Goal: Transaction & Acquisition: Purchase product/service

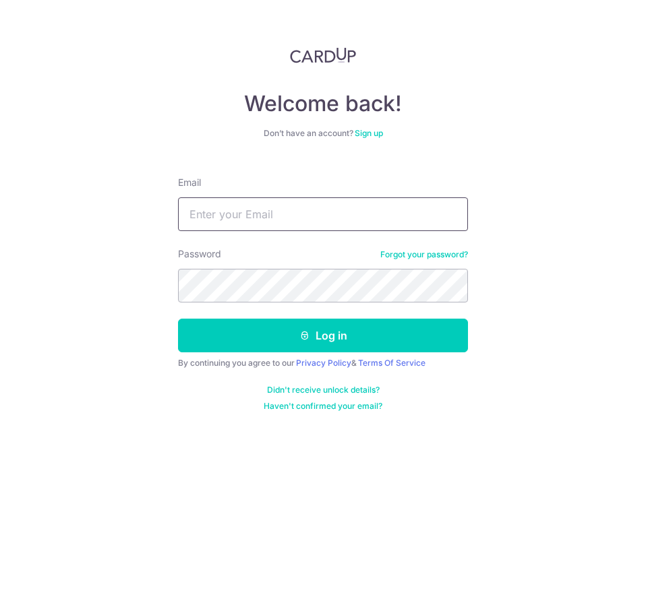
click at [295, 206] on input "Email" at bounding box center [323, 214] width 290 height 34
type input "[EMAIL_ADDRESS][DOMAIN_NAME]"
click at [178, 319] on button "Log in" at bounding box center [323, 336] width 290 height 34
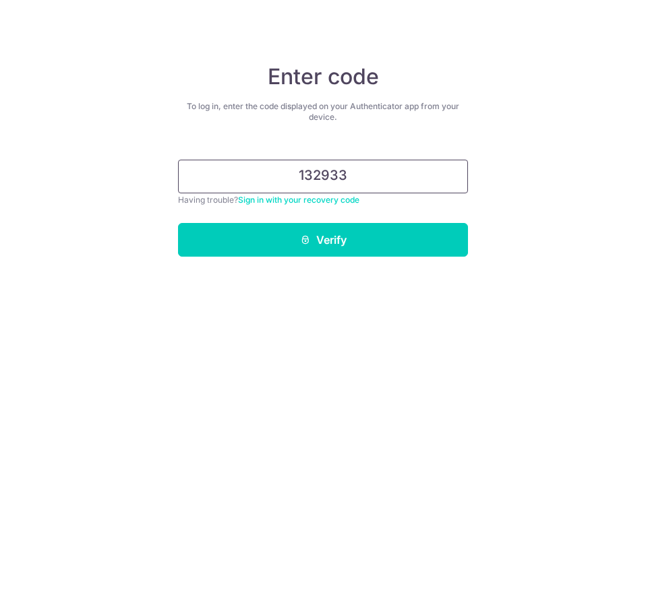
type input "132933"
click at [178, 223] on button "Verify" at bounding box center [323, 240] width 290 height 34
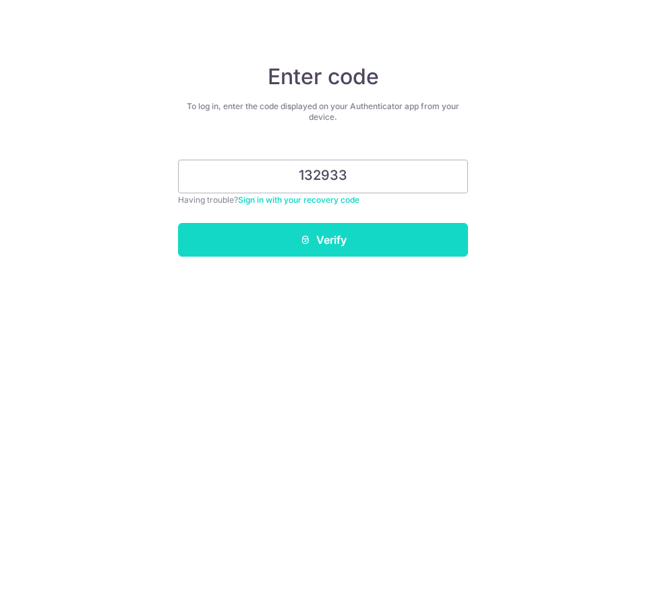
click at [423, 238] on button "Verify" at bounding box center [323, 240] width 290 height 34
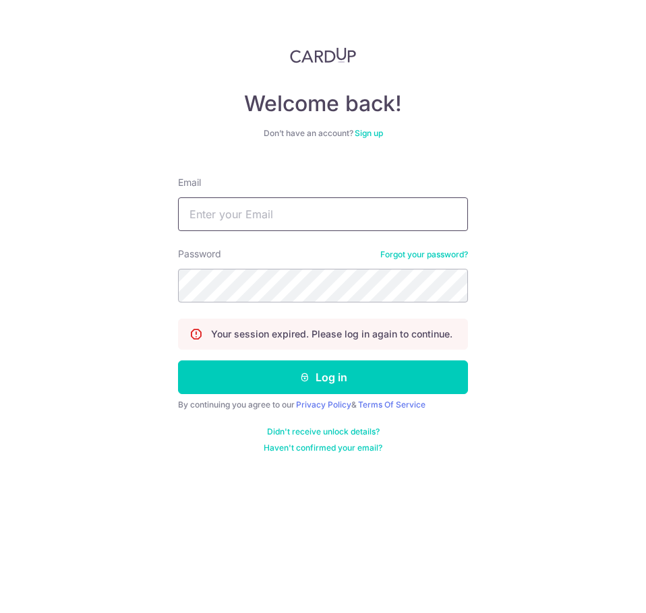
click at [388, 224] on input "Email" at bounding box center [323, 214] width 290 height 34
type input "[EMAIL_ADDRESS][DOMAIN_NAME]"
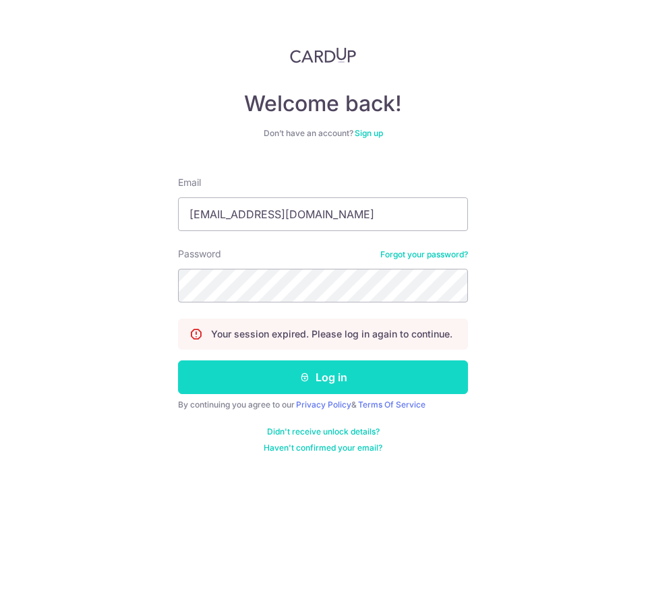
click at [392, 390] on button "Log in" at bounding box center [323, 378] width 290 height 34
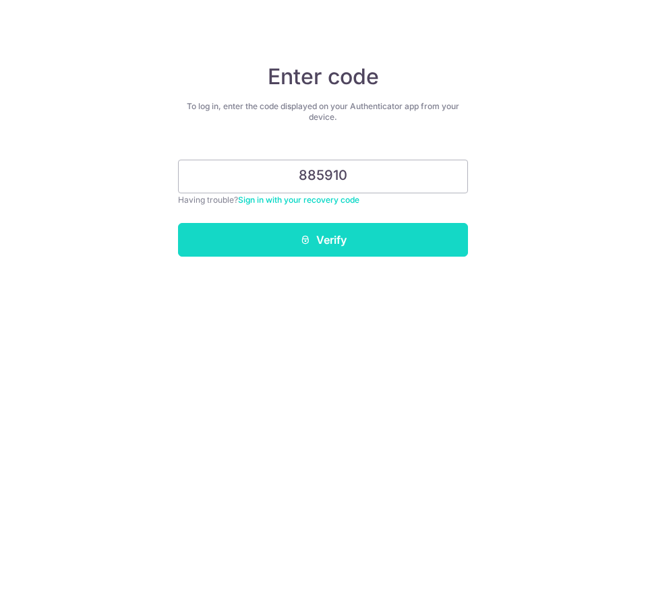
type input "885910"
click at [352, 237] on button "Verify" at bounding box center [323, 240] width 290 height 34
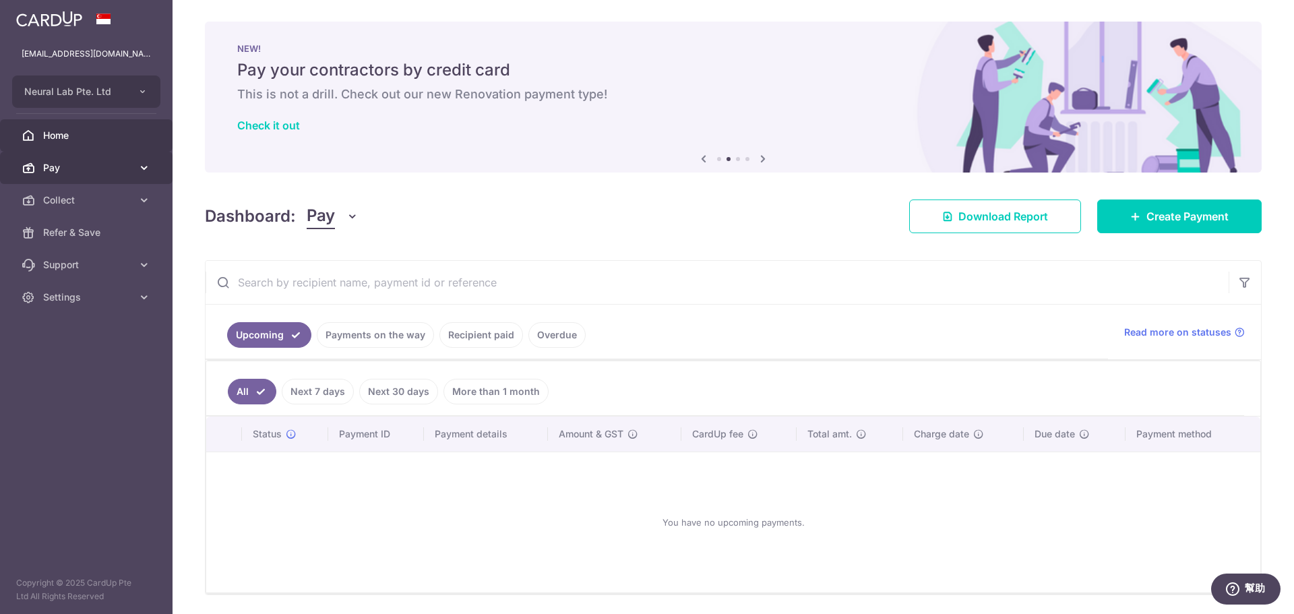
click at [108, 173] on span "Pay" at bounding box center [87, 167] width 89 height 13
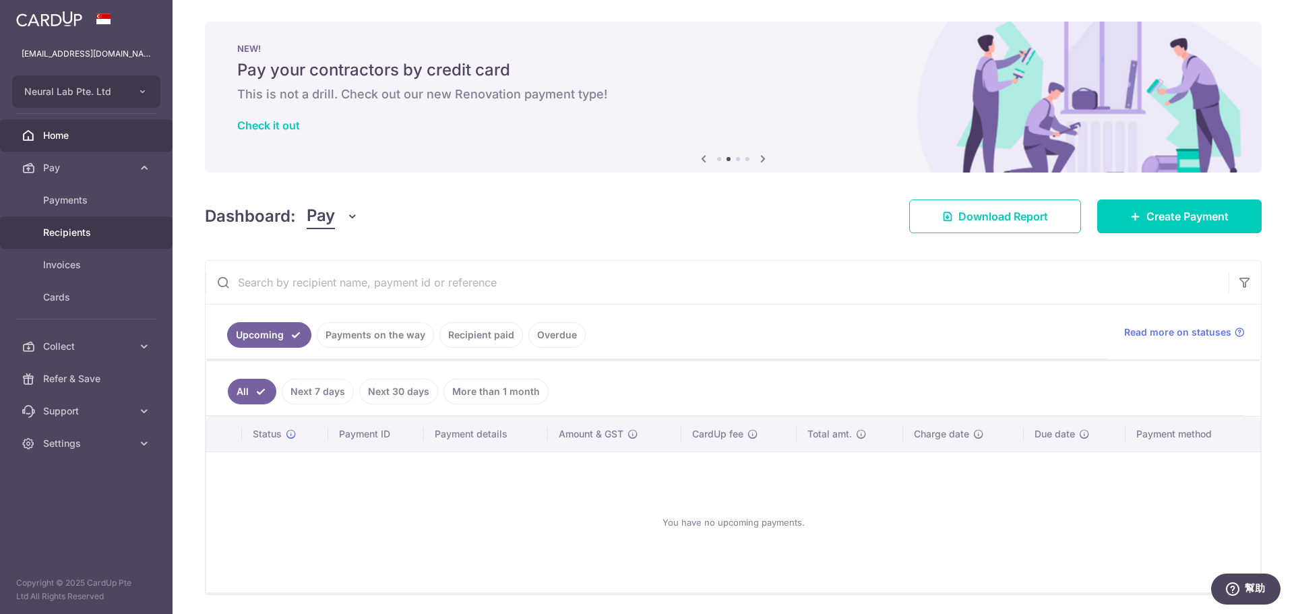
click at [80, 230] on span "Recipients" at bounding box center [87, 232] width 89 height 13
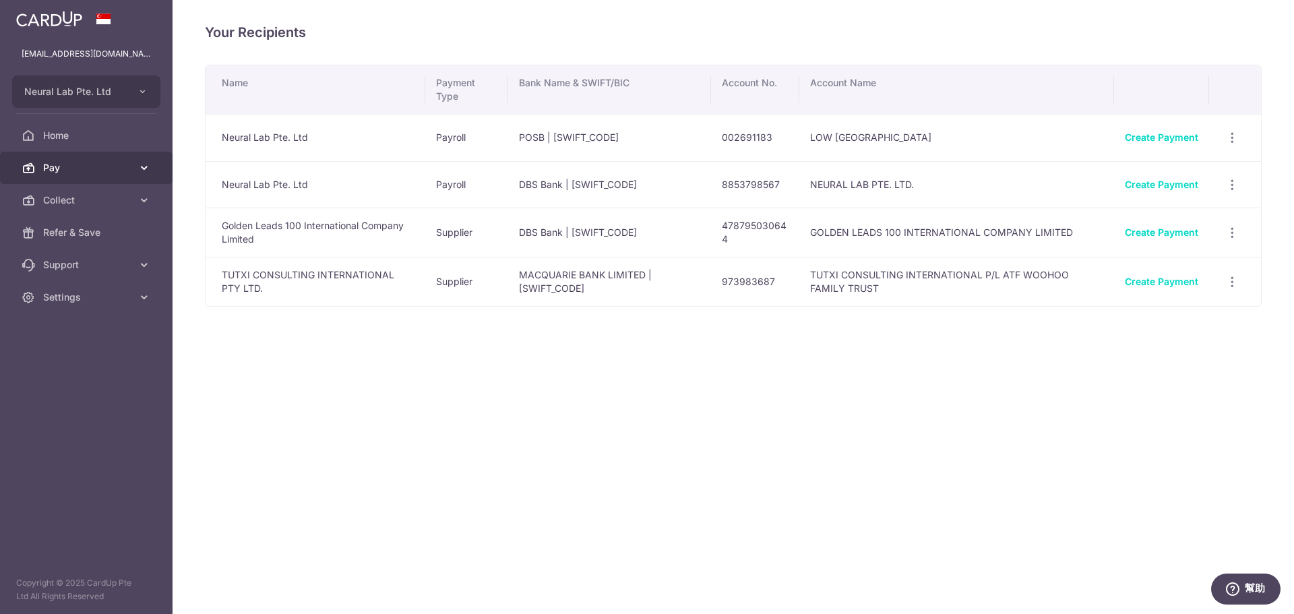
click at [149, 167] on icon at bounding box center [143, 167] width 13 height 13
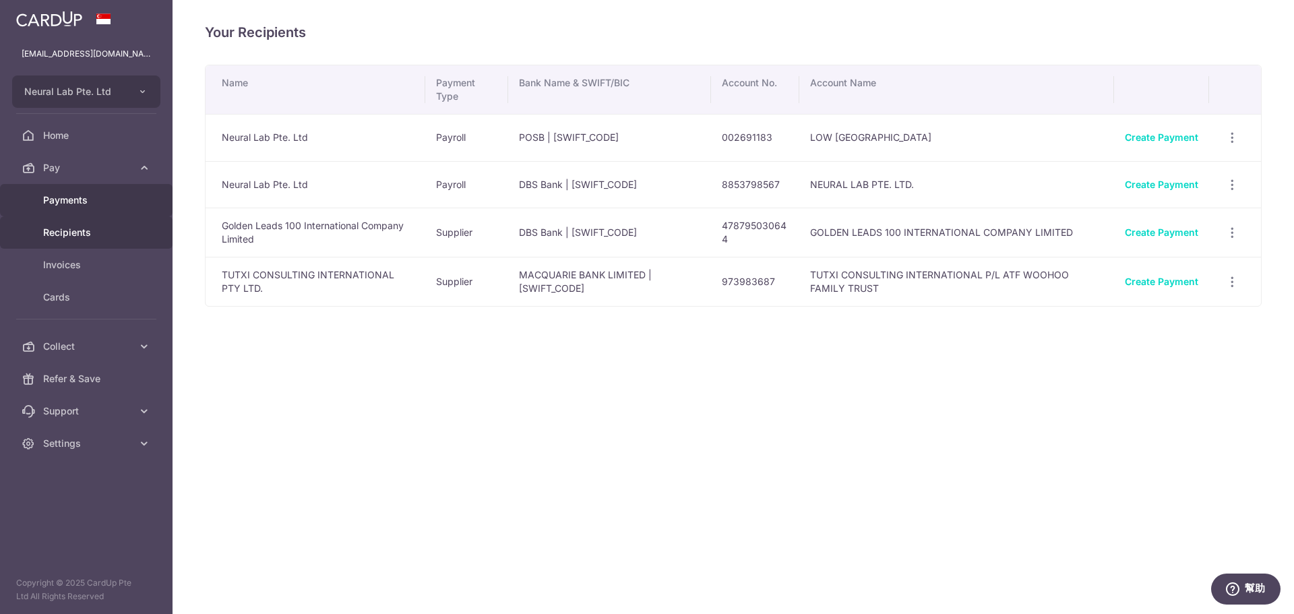
click at [126, 197] on span "Payments" at bounding box center [87, 199] width 89 height 13
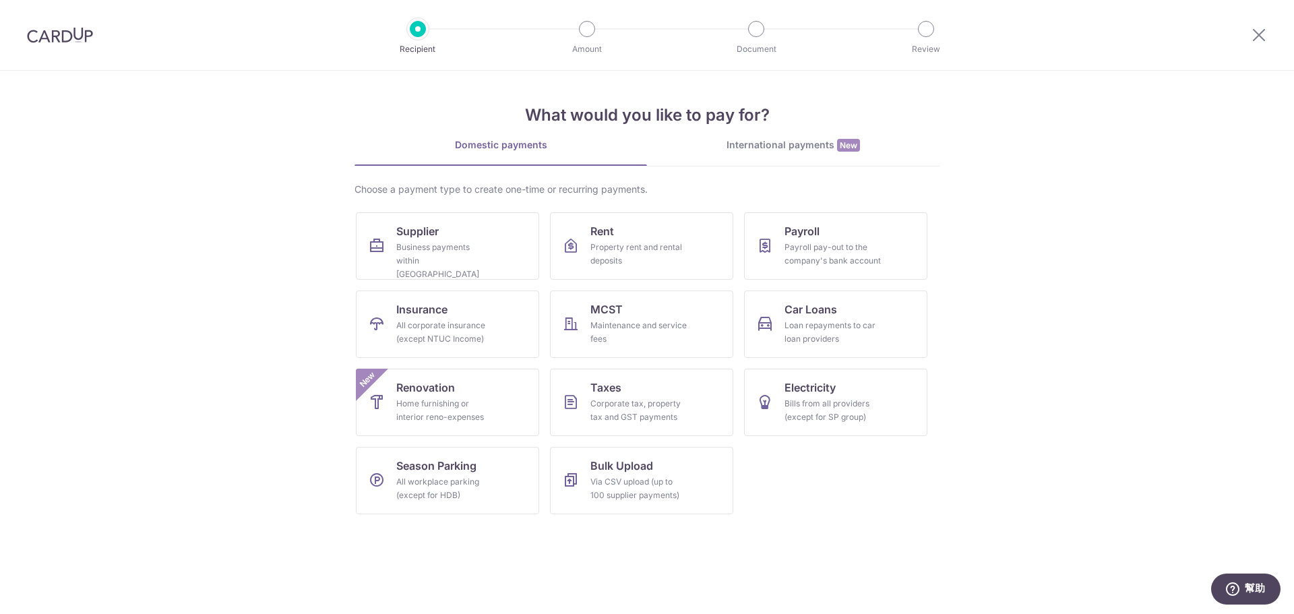
click at [745, 138] on div "International payments New" at bounding box center [793, 145] width 292 height 14
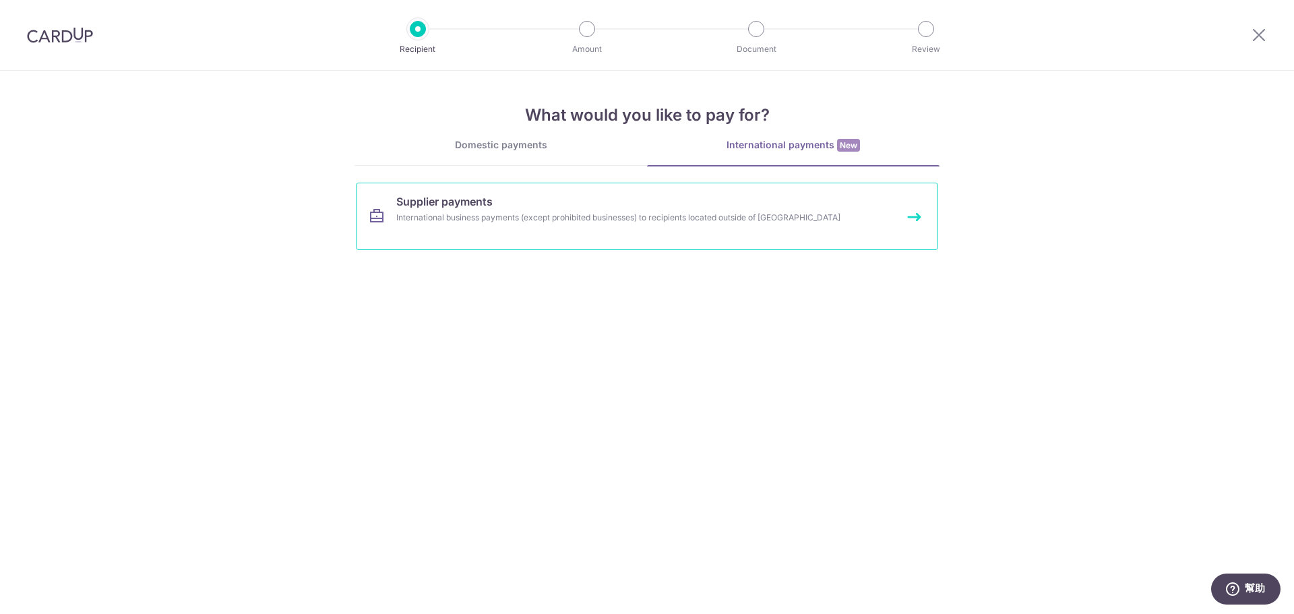
click at [524, 222] on div "International business payments (except prohibited businesses) to recipients lo…" at bounding box center [629, 217] width 466 height 13
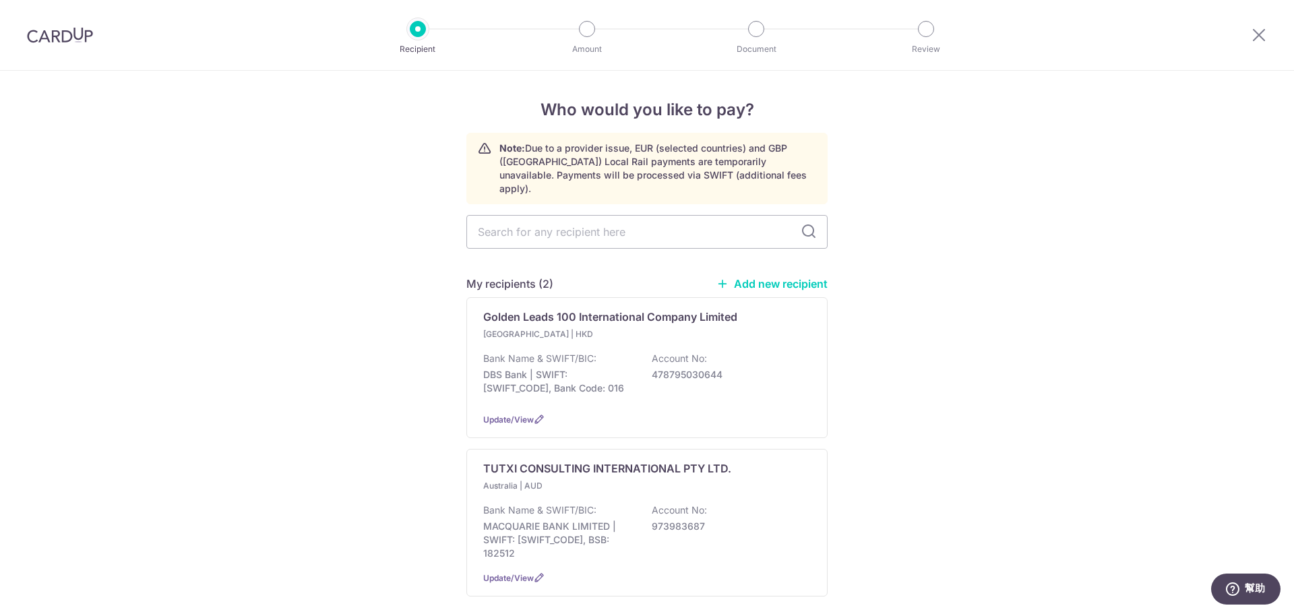
click at [762, 277] on link "Add new recipient" at bounding box center [771, 283] width 111 height 13
select select
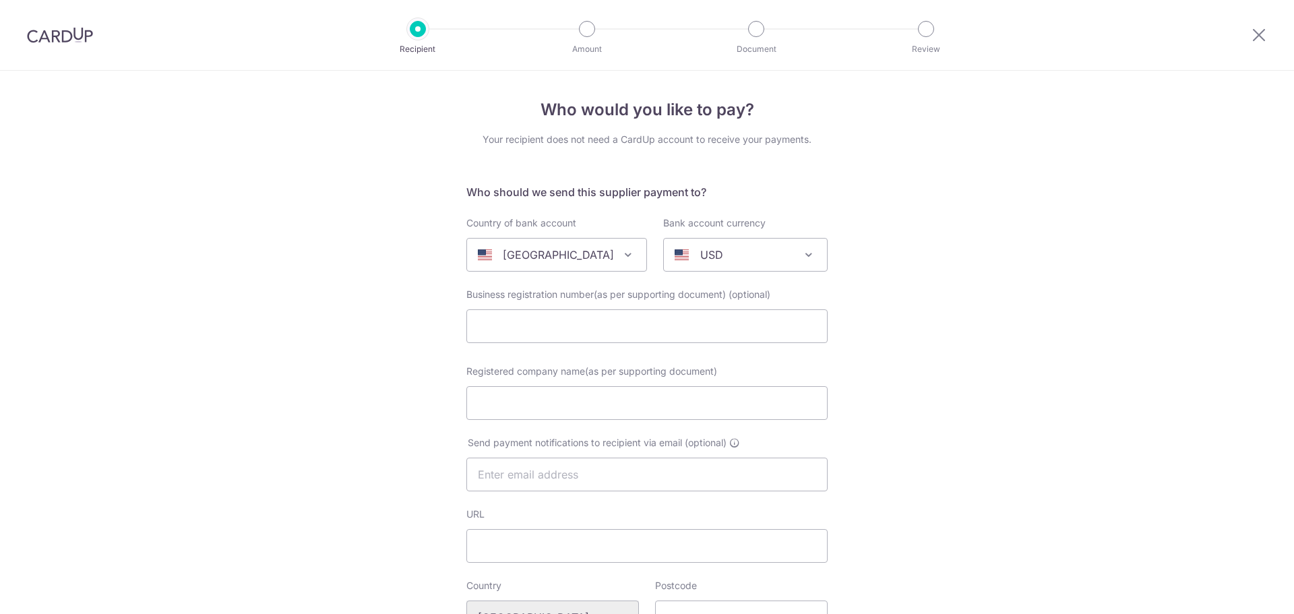
click at [505, 240] on span "United States" at bounding box center [556, 255] width 179 height 32
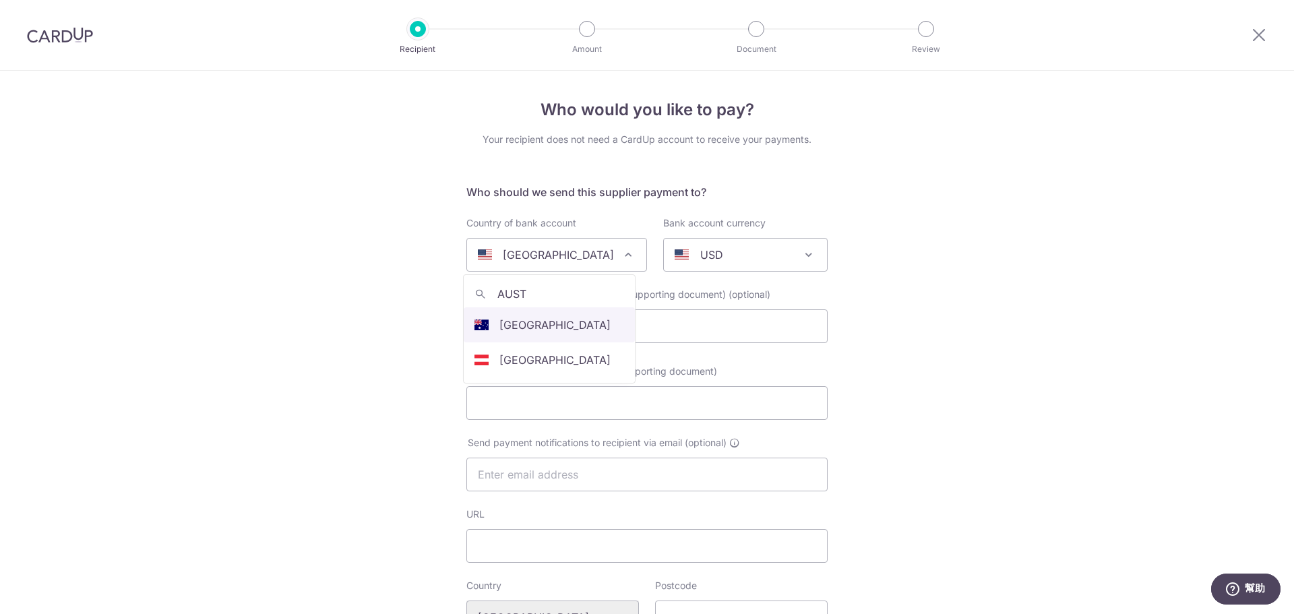
type input "AUST"
select select "13"
select select "Australia"
select select
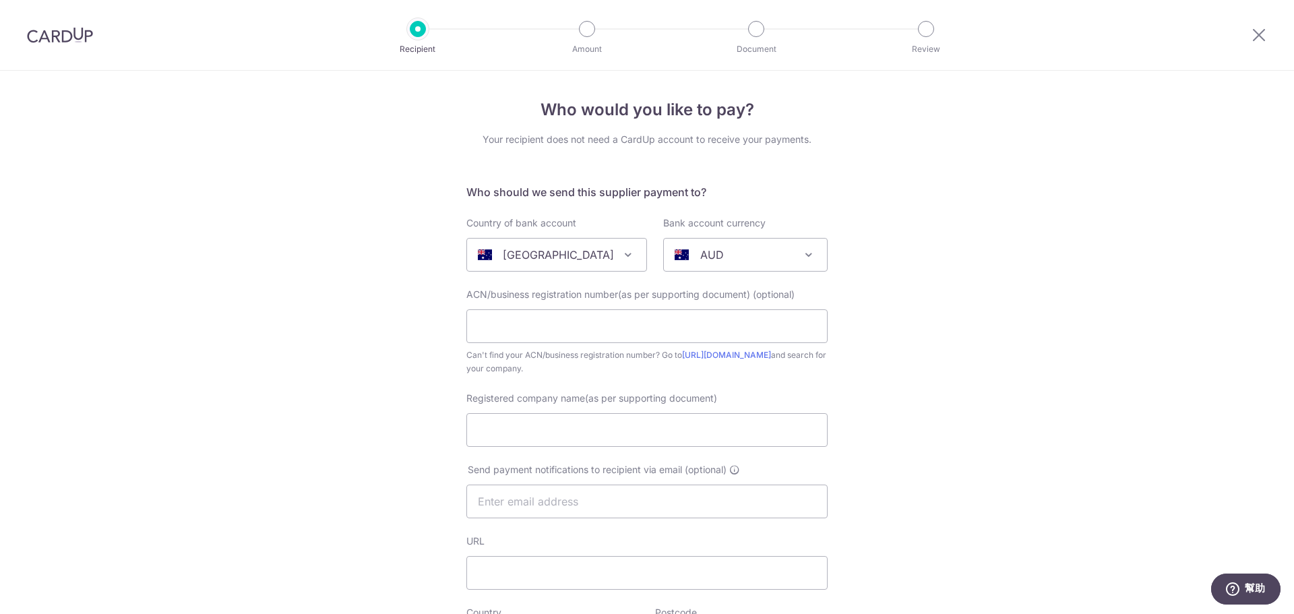
click at [739, 249] on div "AUD" at bounding box center [735, 255] width 120 height 16
click at [739, 250] on div "AUD" at bounding box center [735, 255] width 120 height 16
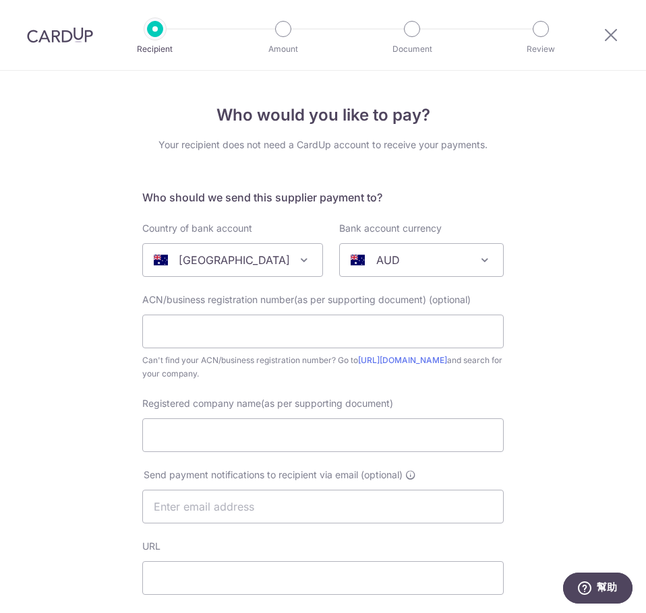
click at [245, 327] on input "text" at bounding box center [322, 332] width 361 height 34
type input "675963943"
type input "t"
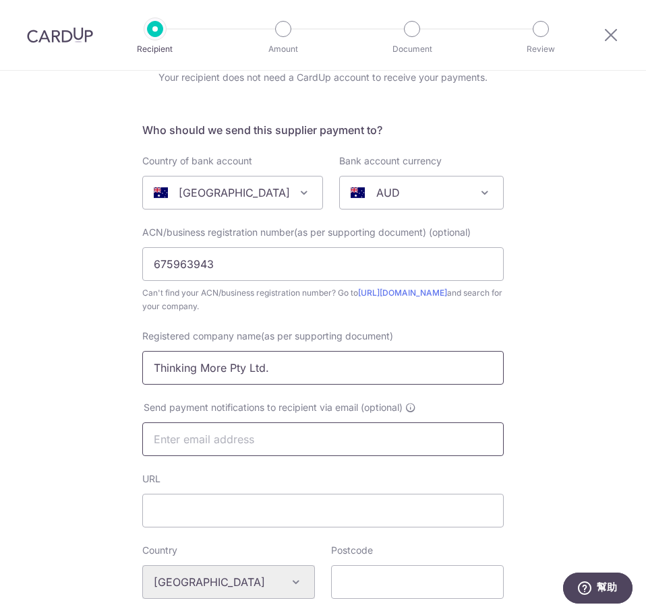
type input "Thinking More Pty Ltd."
click at [184, 438] on input "text" at bounding box center [322, 440] width 361 height 34
type input "S"
type input "tony.yip@neurallab.co"
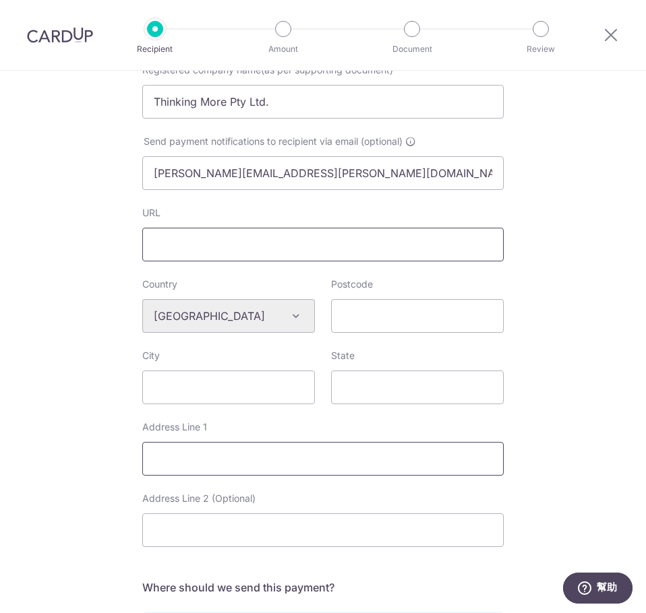
scroll to position [337, 0]
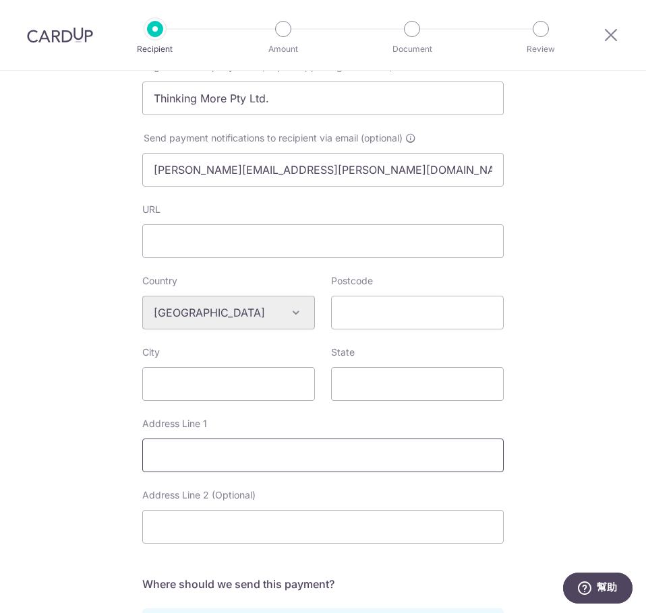
click at [187, 461] on input "Address Line 1" at bounding box center [322, 456] width 361 height 34
paste input "10 Charles Smith Drive, Wonga Park, Victoria 3115, Australia"
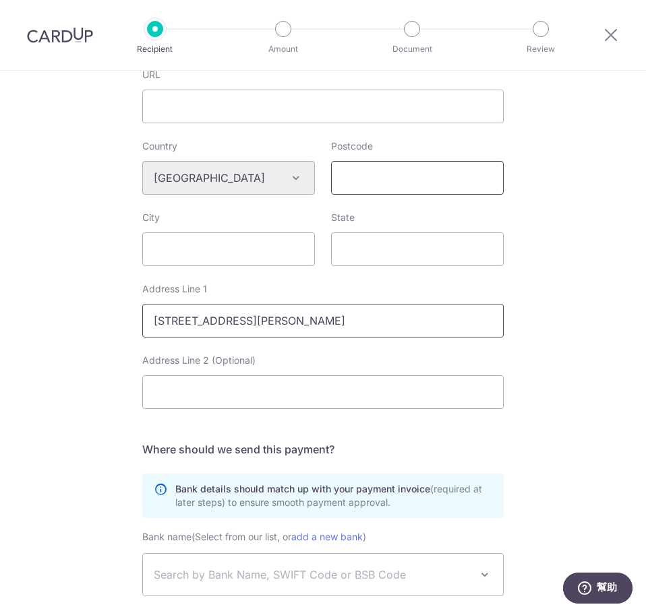
type input "10 Charles Smith Drive, Wonga Park, Victoria 3115, Australia"
click at [344, 168] on input "Postcode" at bounding box center [417, 178] width 173 height 34
type input "3115"
click at [225, 253] on input "City" at bounding box center [228, 249] width 173 height 34
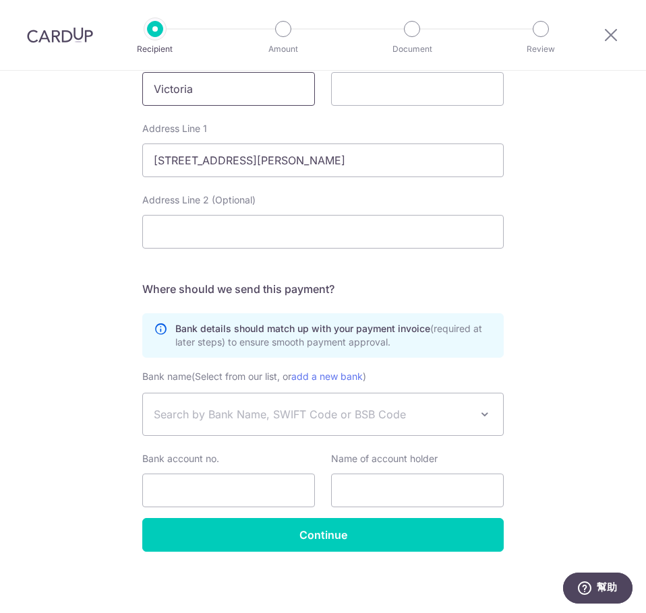
scroll to position [634, 0]
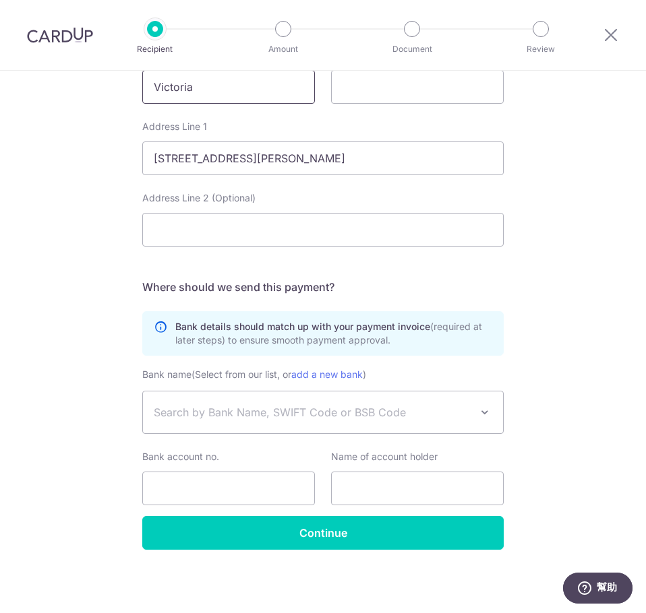
type input "Victoria"
click at [270, 424] on span "Search by Bank Name, SWIFT Code or BSB Code" at bounding box center [323, 413] width 360 height 42
click at [354, 439] on span "067873 No matching records for banks found, Please try adding new bank." at bounding box center [319, 474] width 361 height 74
click at [278, 446] on input "067873" at bounding box center [319, 456] width 360 height 27
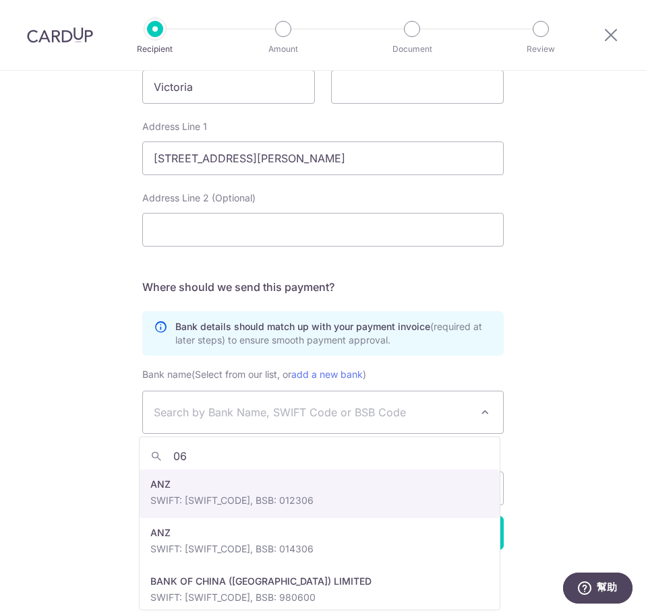
type input "0"
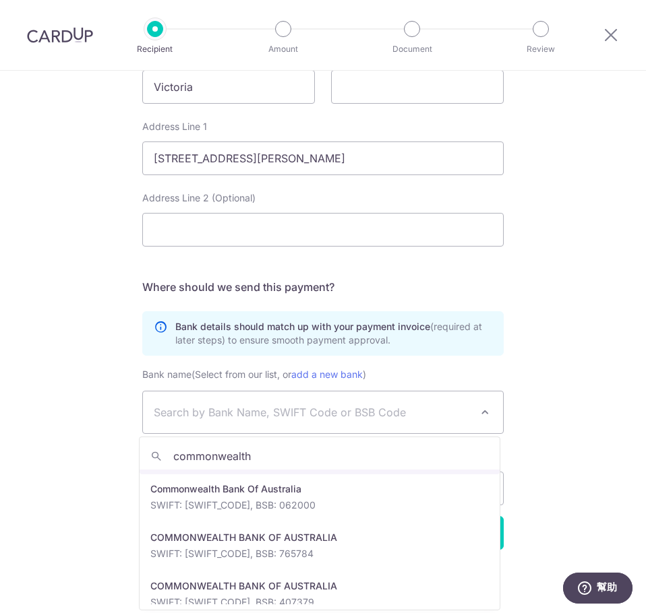
scroll to position [1146, 0]
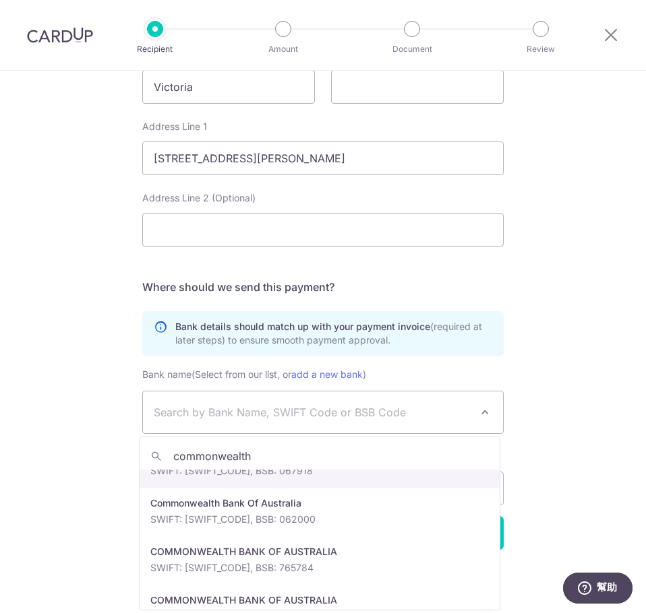
click at [294, 456] on input "commonwealth" at bounding box center [319, 456] width 360 height 27
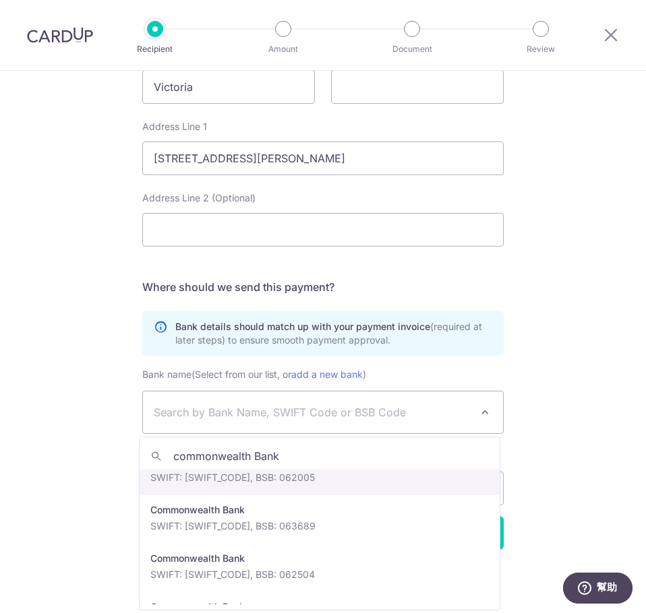
scroll to position [135, 0]
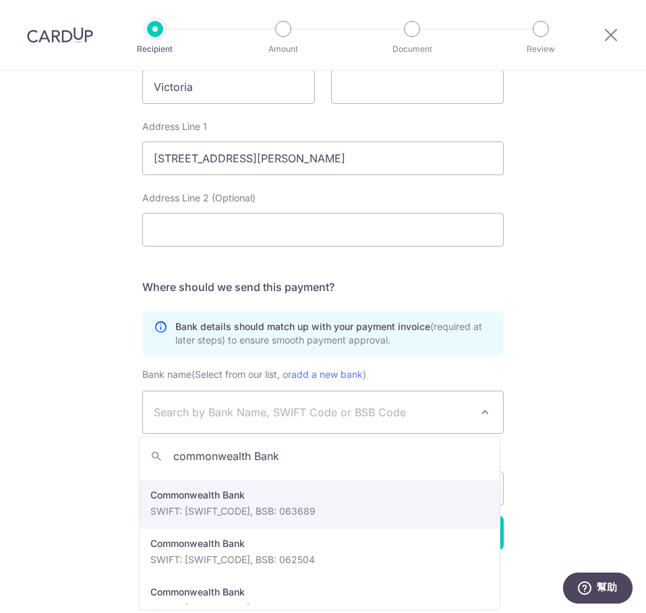
type input "commonwealth Bank"
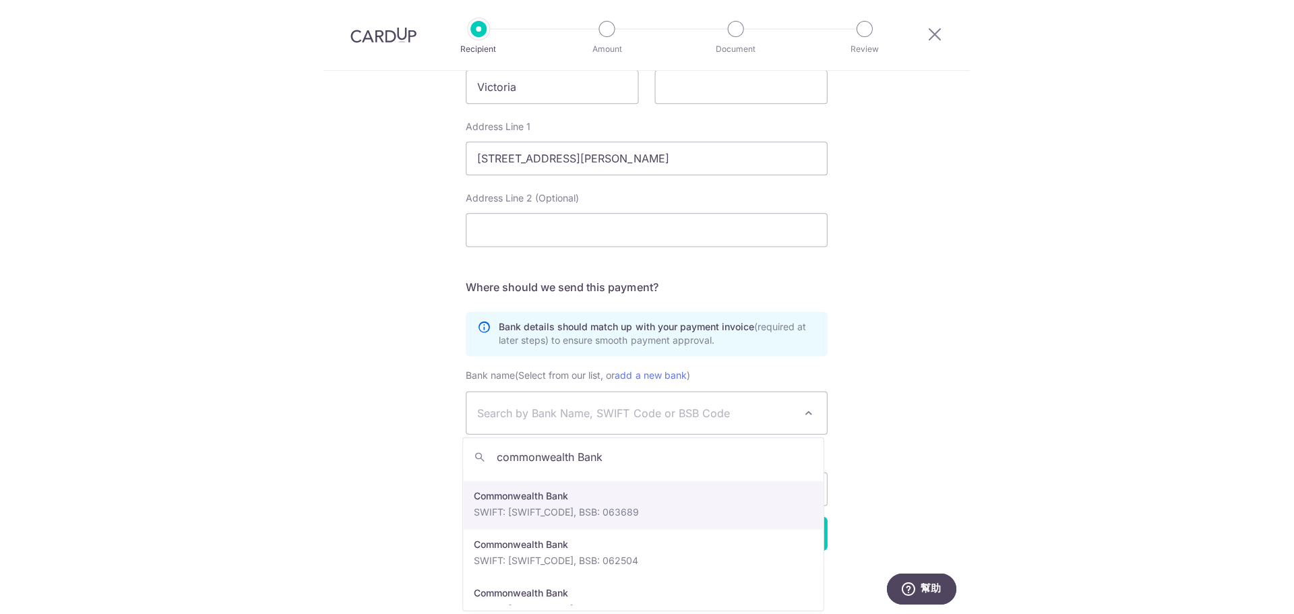
scroll to position [634, 0]
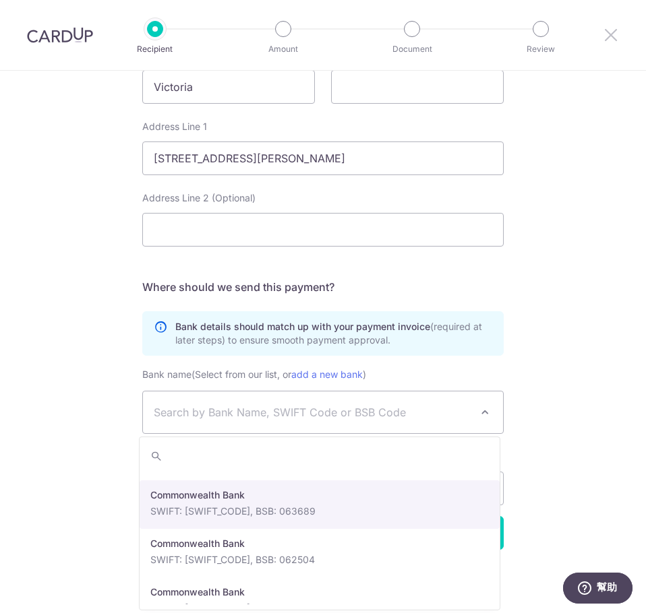
drag, startPoint x: 609, startPoint y: 40, endPoint x: 380, endPoint y: 60, distance: 229.3
click at [609, 40] on icon at bounding box center [610, 34] width 16 height 17
